Goal: Task Accomplishment & Management: Manage account settings

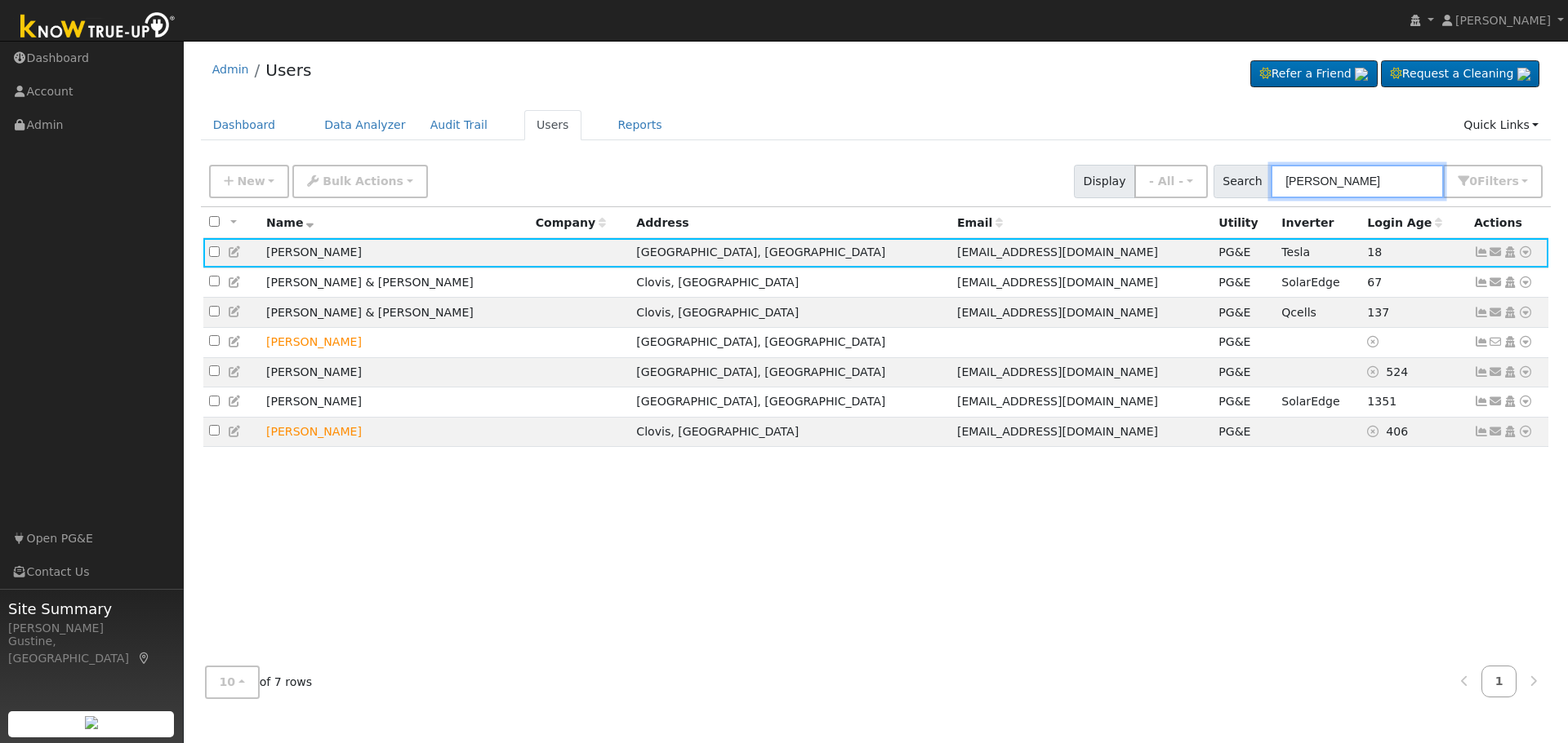
click at [1434, 168] on input "[PERSON_NAME]" at bounding box center [1356, 181] width 173 height 34
click at [1426, 176] on input "[PERSON_NAME]" at bounding box center [1356, 181] width 173 height 34
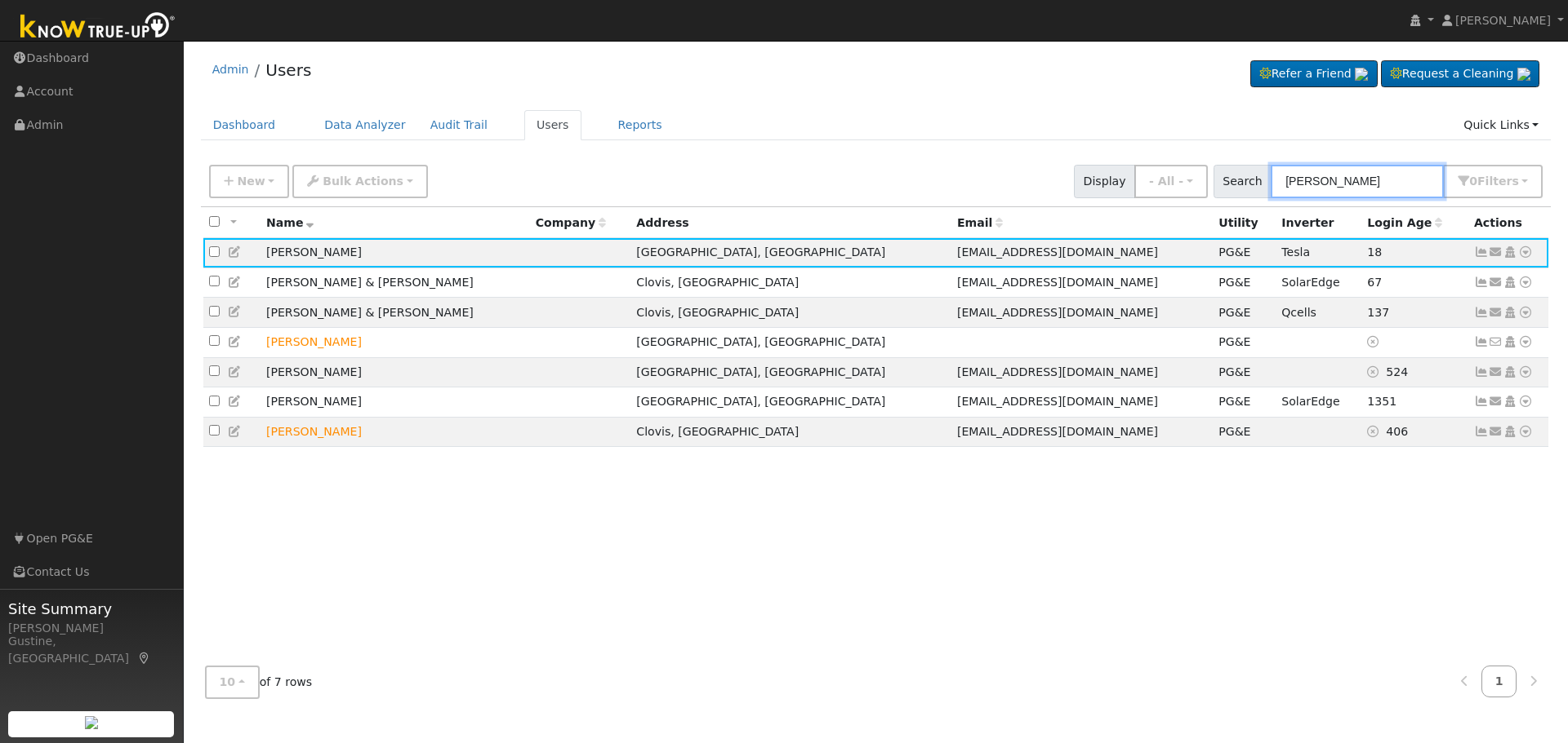
click at [1426, 176] on input "[PERSON_NAME]" at bounding box center [1356, 181] width 173 height 34
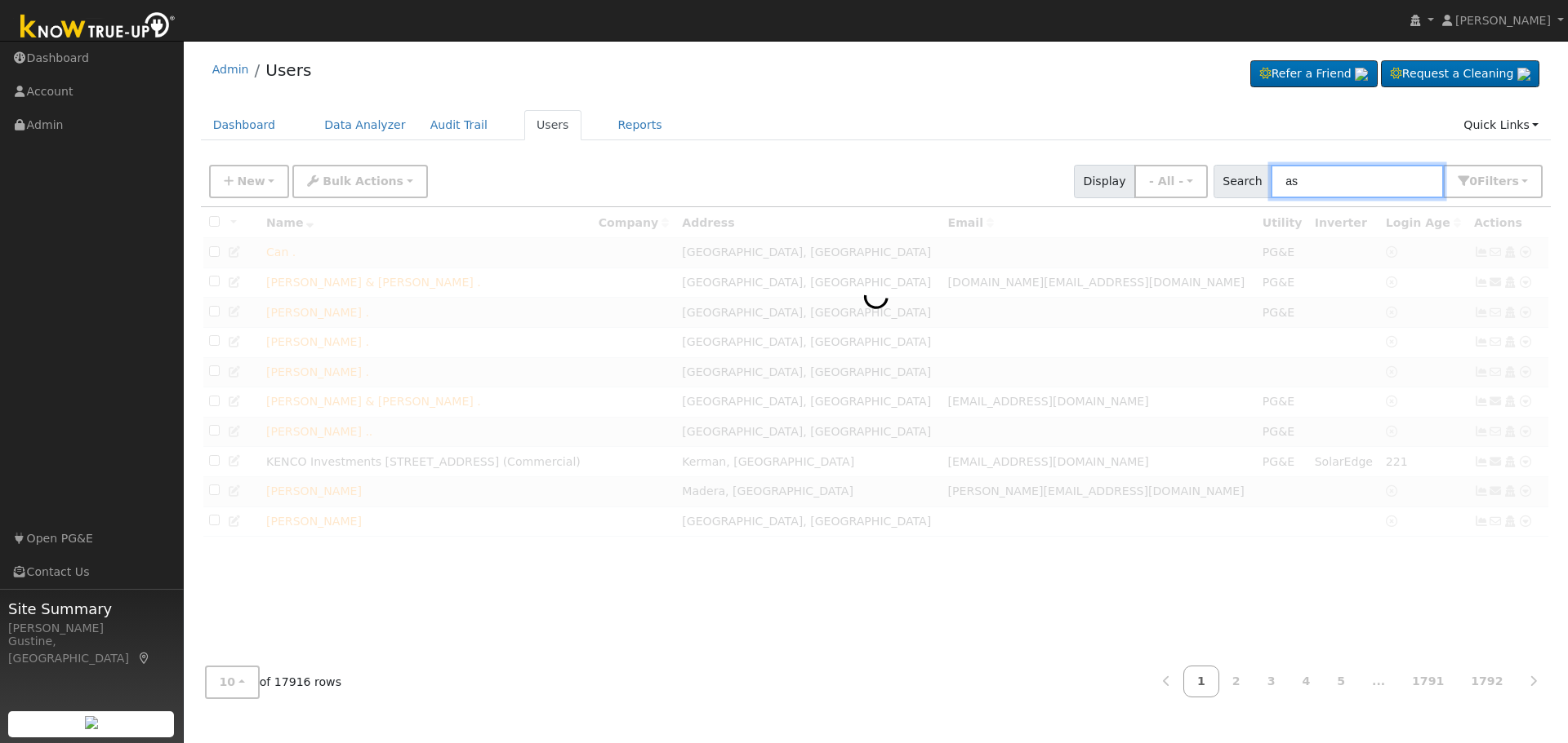
type input "a"
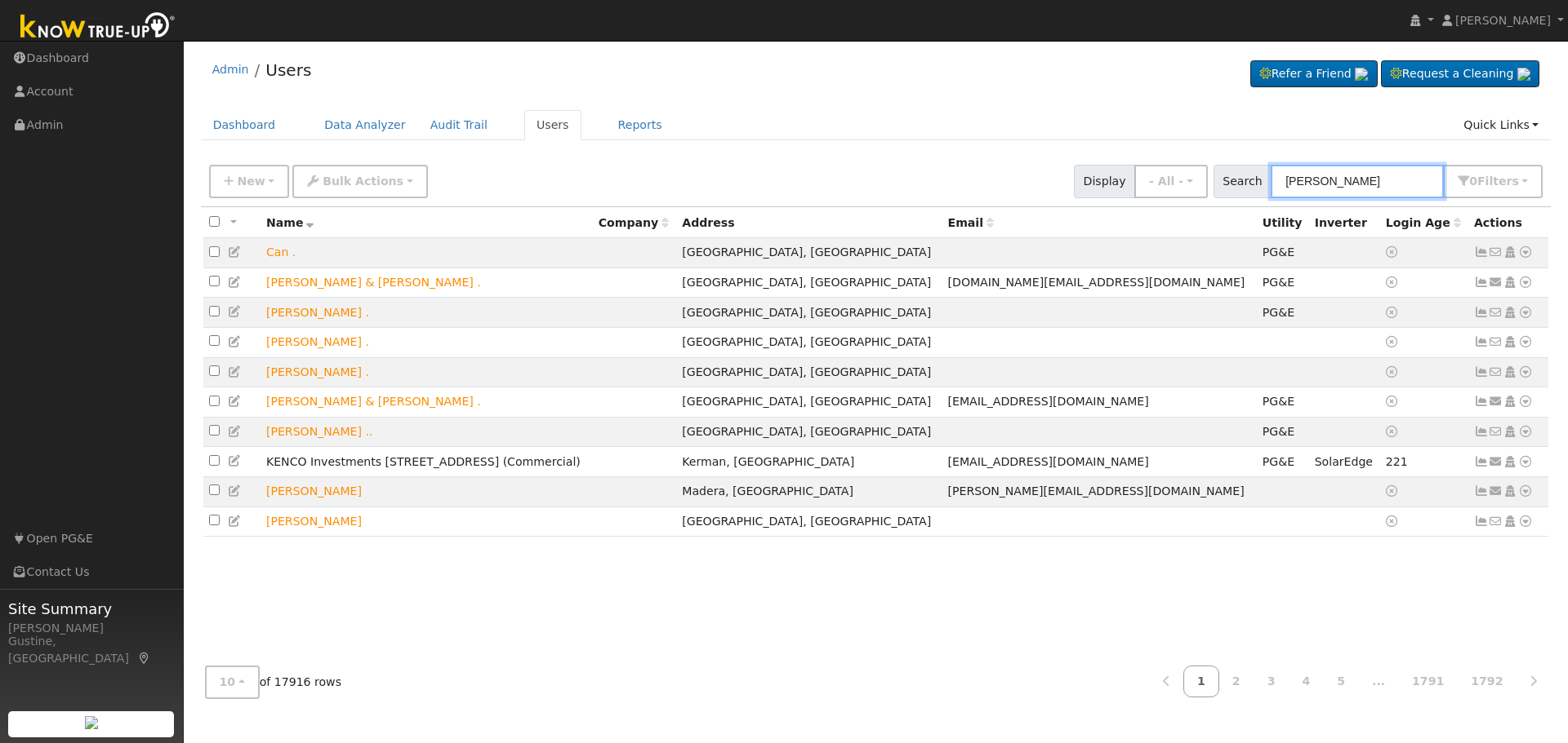
type input "[PERSON_NAME]"
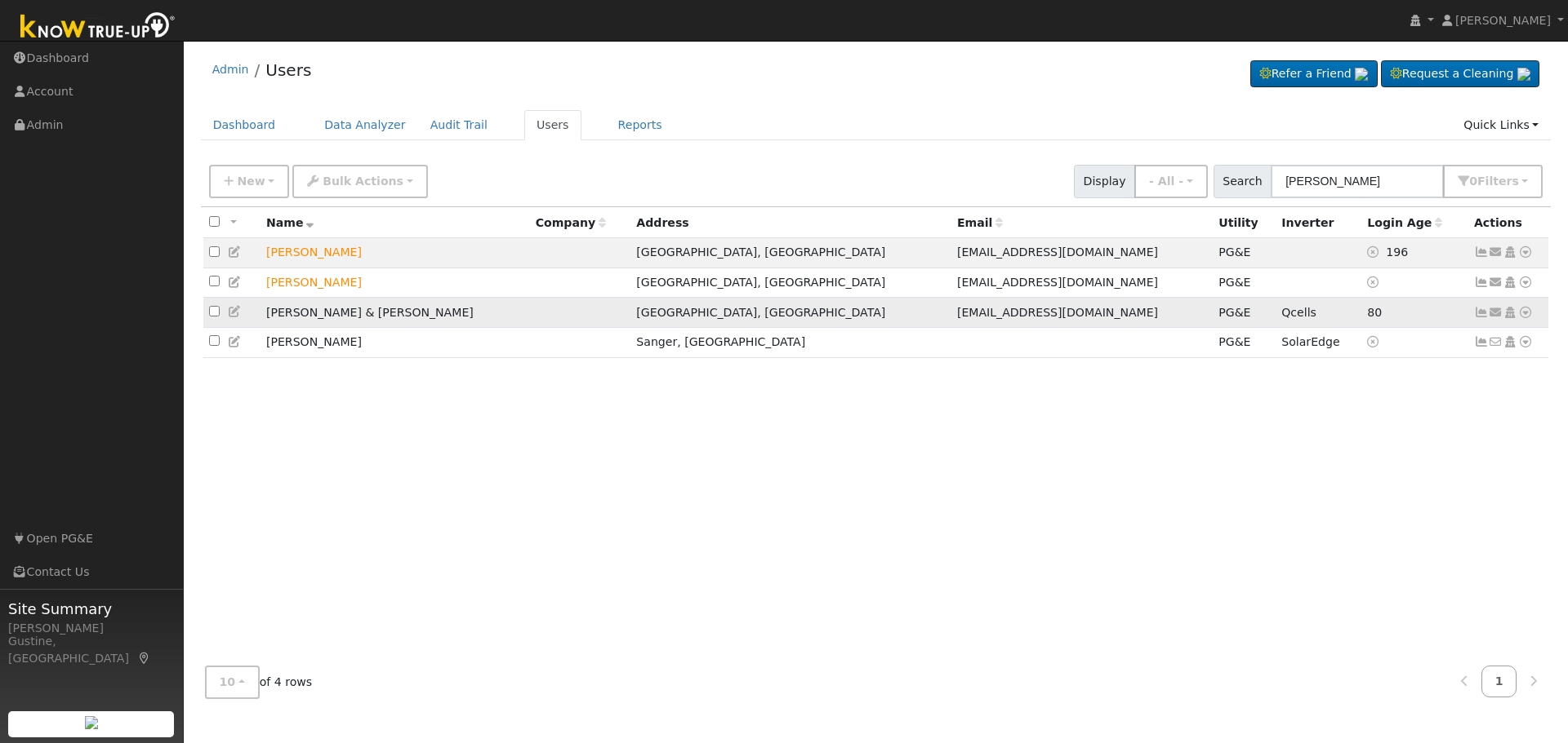
click at [1478, 315] on icon at bounding box center [1480, 312] width 14 height 12
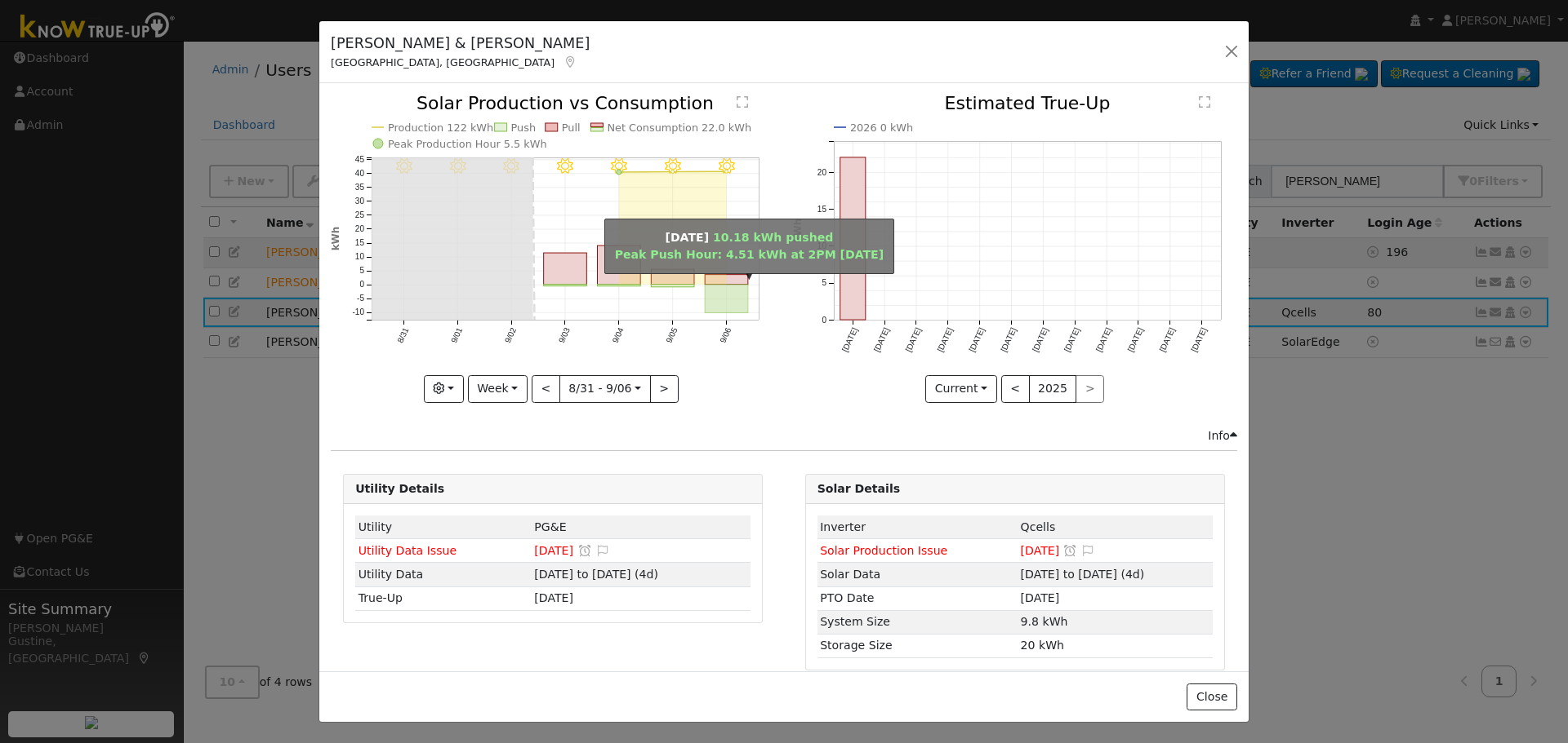
click at [716, 288] on rect "onclick=""" at bounding box center [727, 299] width 43 height 29
type input "[DATE]"
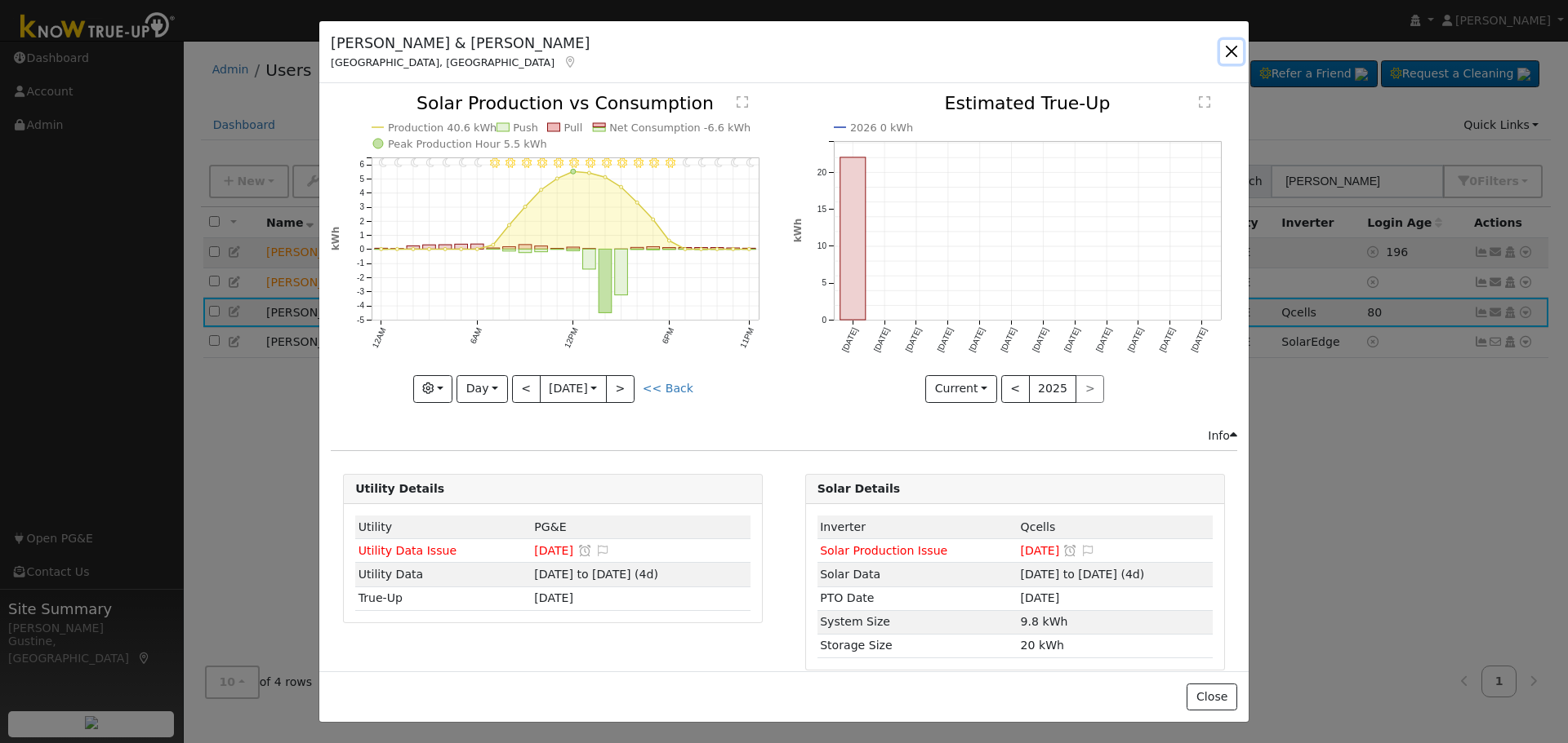
click at [1222, 54] on button "button" at bounding box center [1231, 51] width 23 height 23
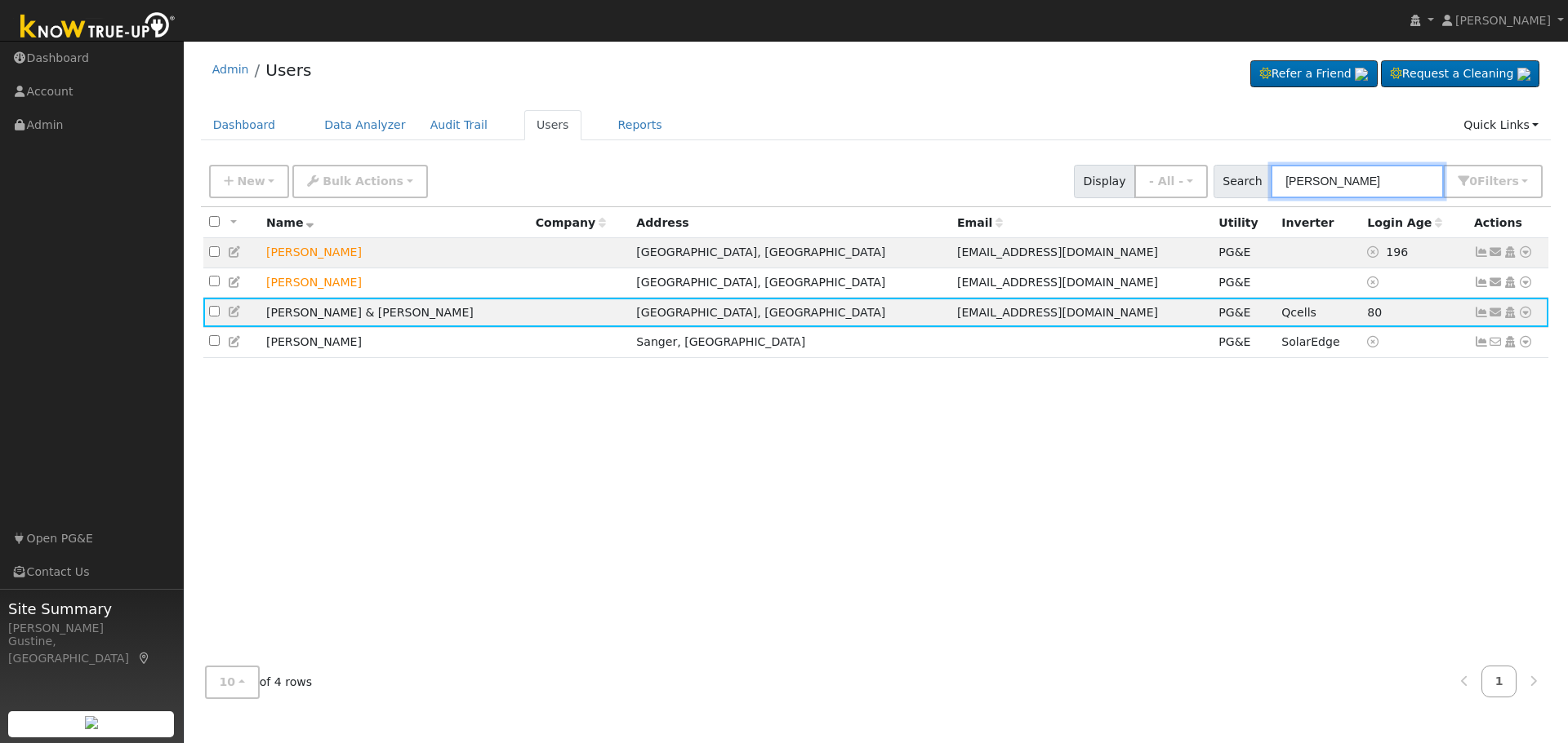
drag, startPoint x: 1378, startPoint y: 172, endPoint x: 929, endPoint y: 180, distance: 449.1
click at [972, 177] on div "New Add User Quick Add Quick Connect Quick Convert Lead Bulk Actions Send Email…" at bounding box center [875, 178] width 1339 height 40
type input "[PERSON_NAME]"
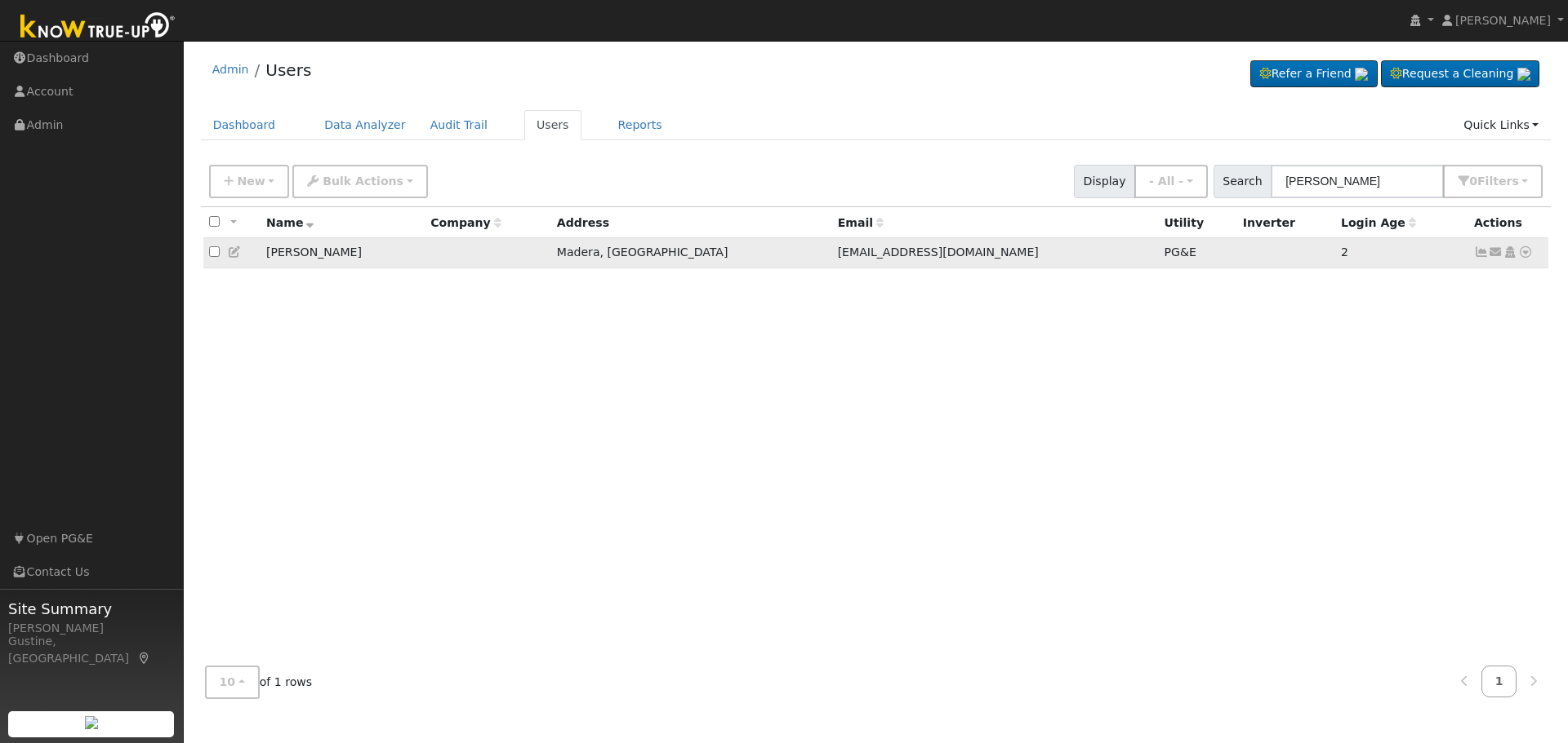
click at [1478, 251] on icon at bounding box center [1480, 252] width 14 height 12
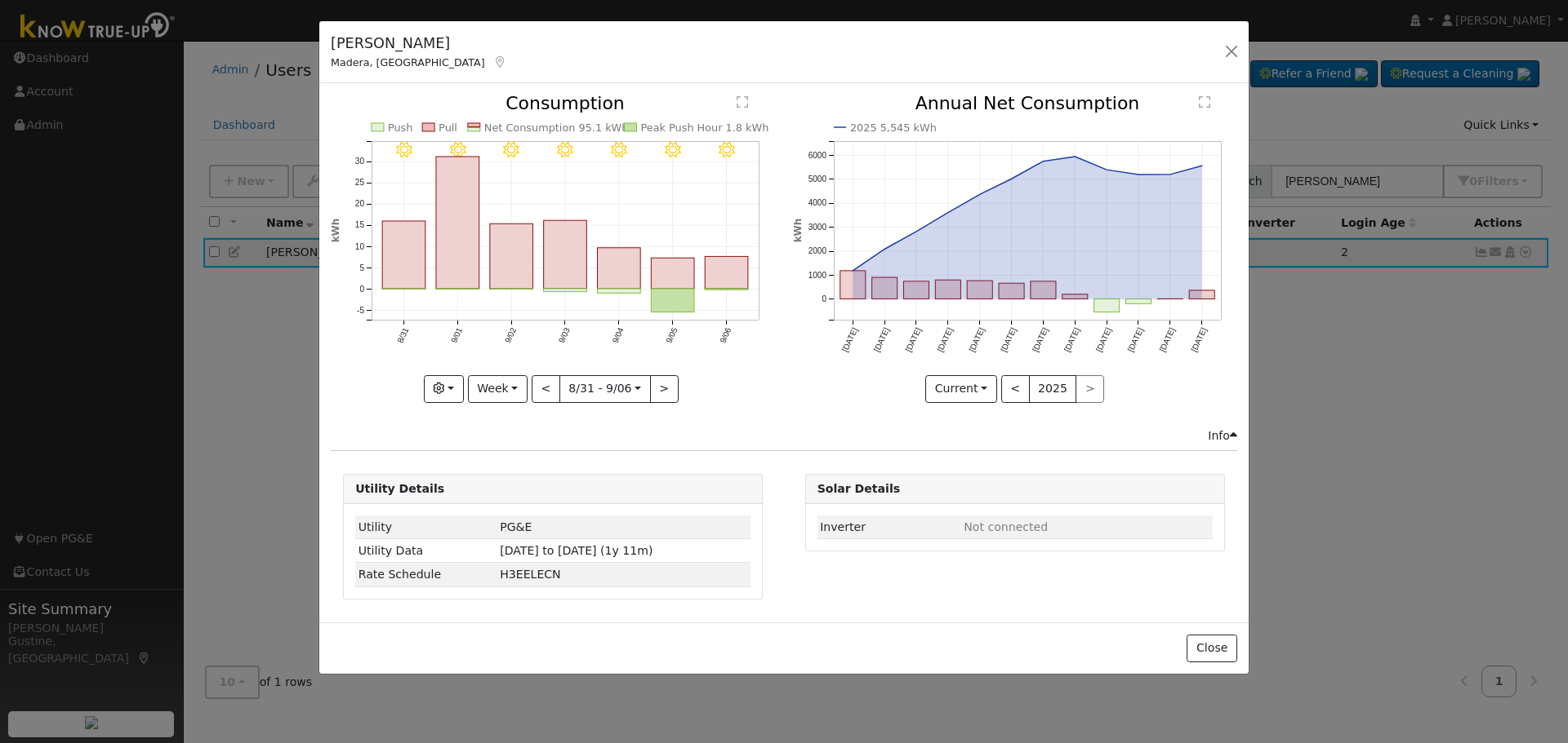
click at [402, 214] on icon "9/06 - Clear 9/05 - Clear 9/04 - Clear 9/03 - Clear 9/02 - Clear 9/01 - Clear 8…" at bounding box center [553, 243] width 445 height 298
click at [402, 227] on rect "onclick=""" at bounding box center [403, 254] width 43 height 67
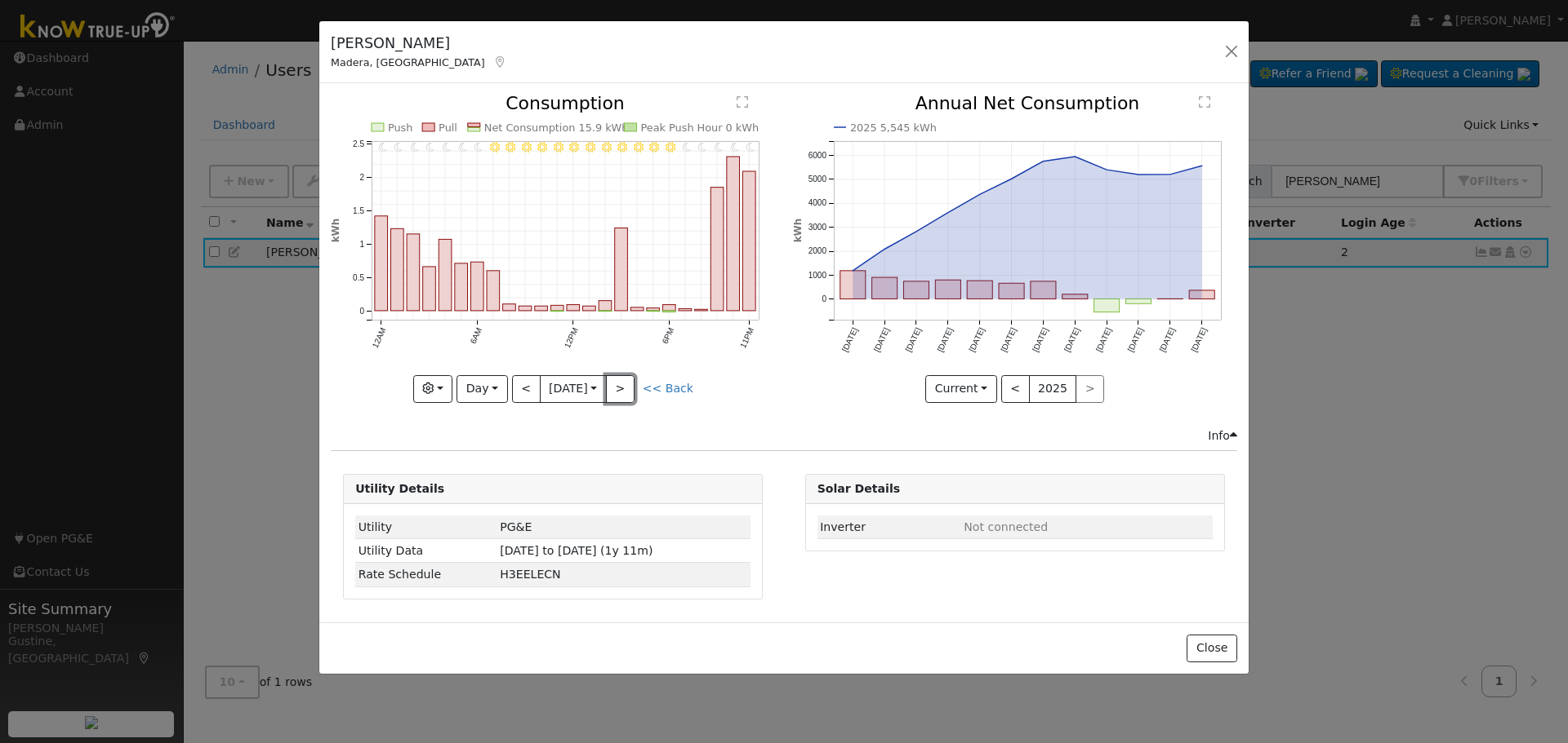
click at [625, 382] on button ">" at bounding box center [620, 388] width 29 height 28
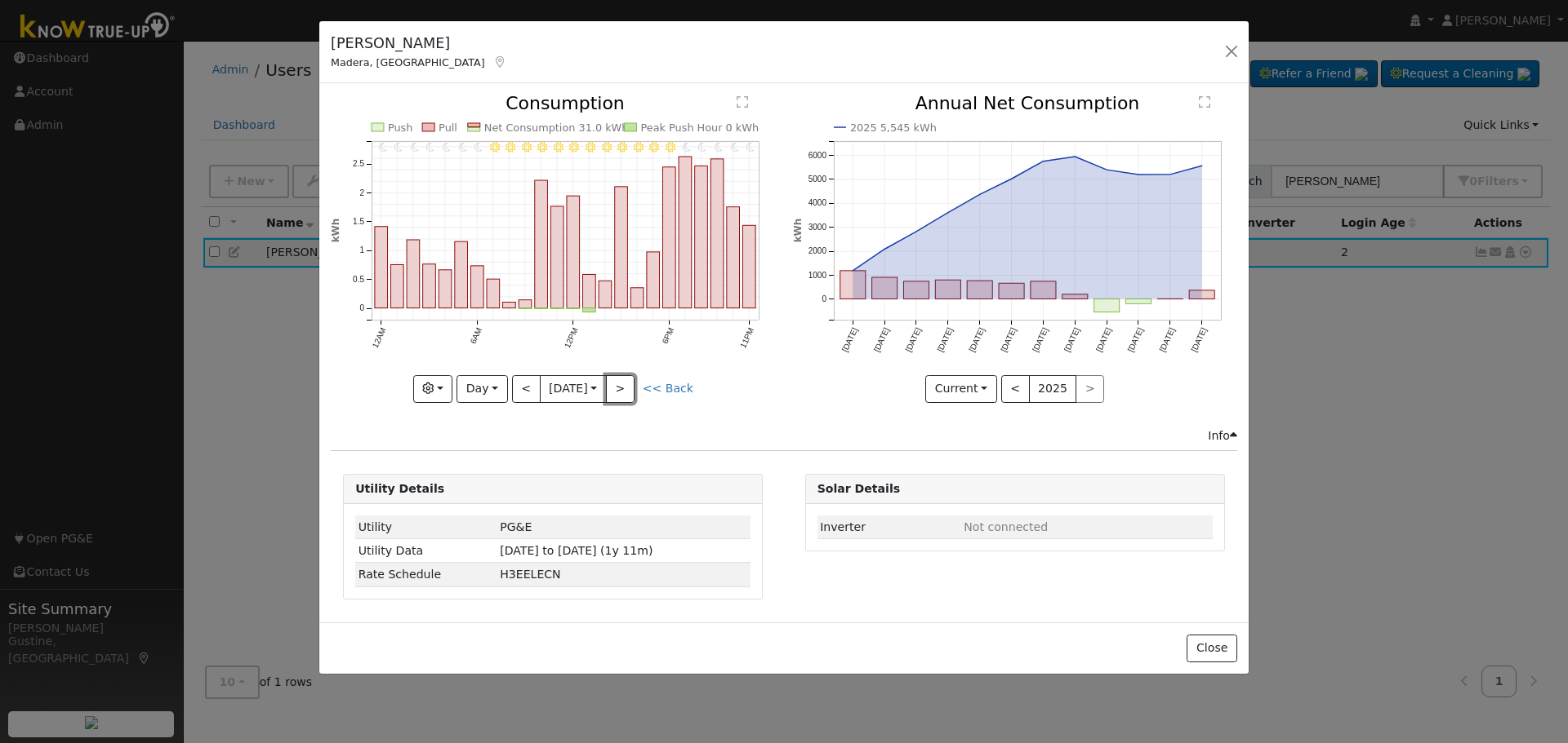
click at [626, 385] on button ">" at bounding box center [620, 388] width 29 height 28
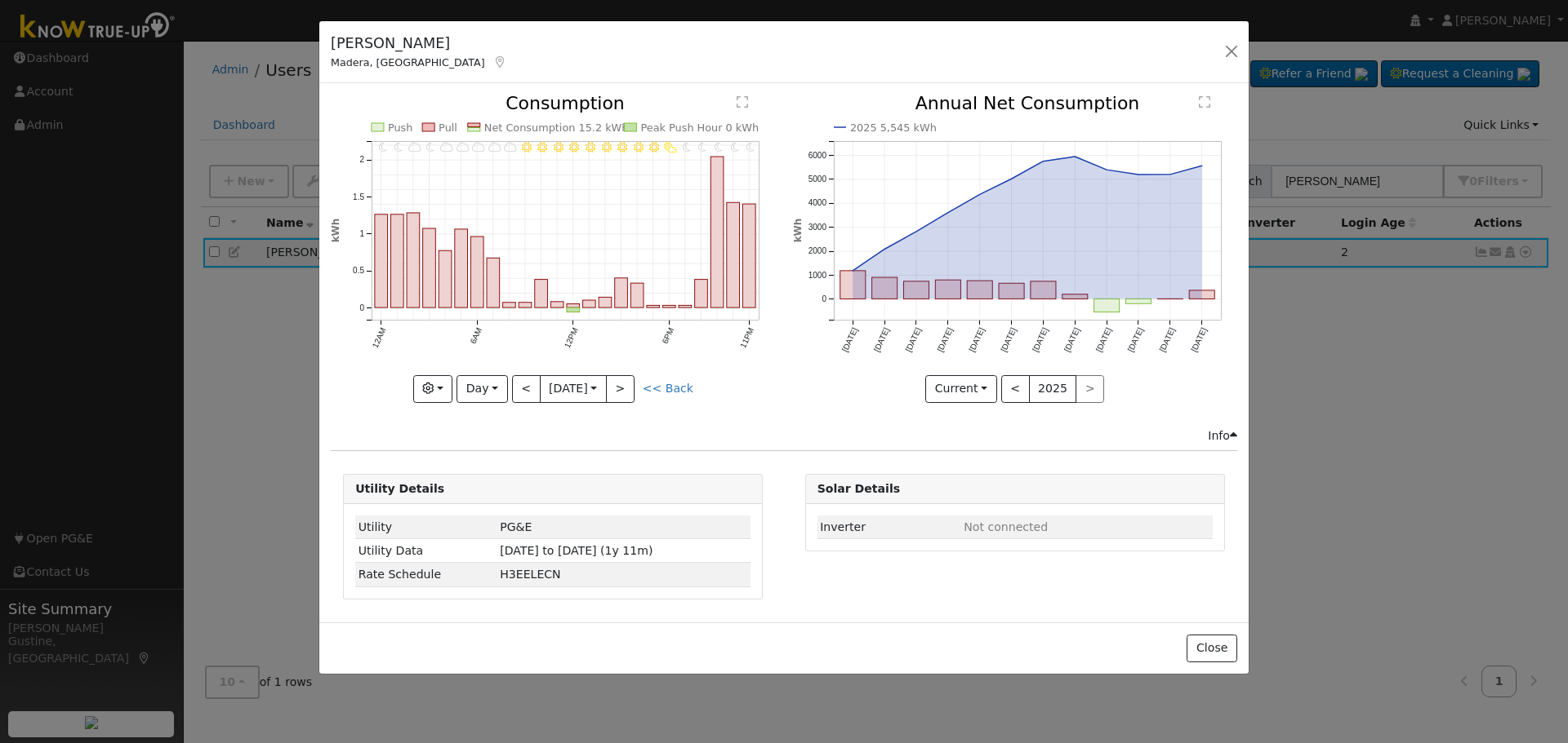
click at [627, 385] on div "11PM - Clear 10PM - Clear 9PM - Clear 8PM - Clear 7PM - Clear 6PM - PartlyCloud…" at bounding box center [553, 248] width 445 height 307
click at [628, 385] on button ">" at bounding box center [620, 388] width 29 height 28
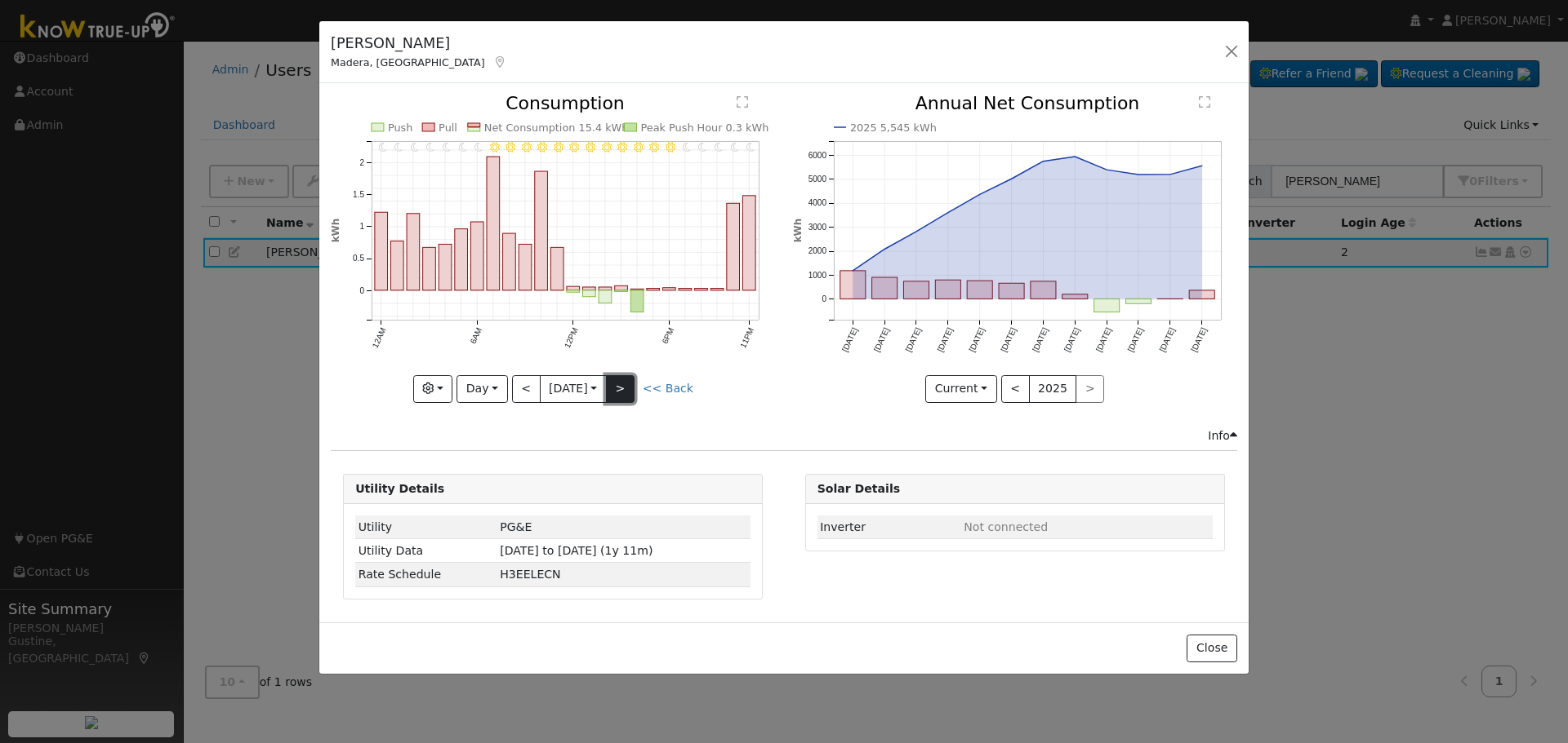
click at [628, 385] on button ">" at bounding box center [620, 388] width 29 height 28
type input "[DATE]"
